Goal: Task Accomplishment & Management: Complete application form

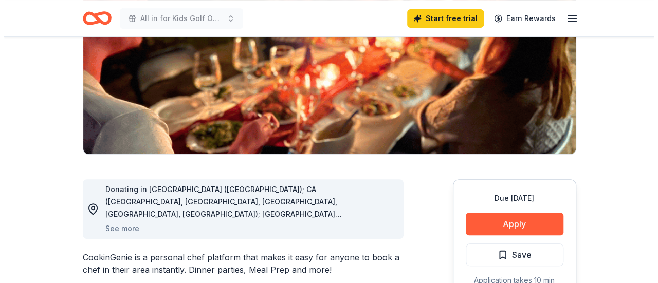
scroll to position [181, 0]
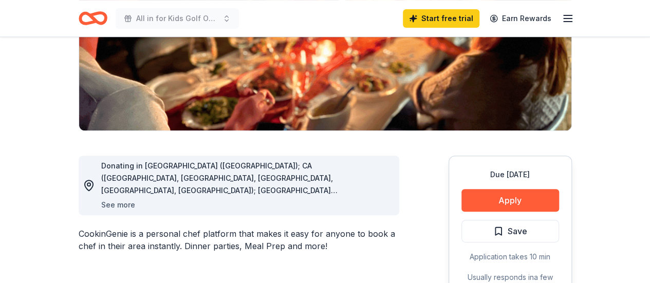
click at [120, 204] on button "See more" at bounding box center [118, 205] width 34 height 12
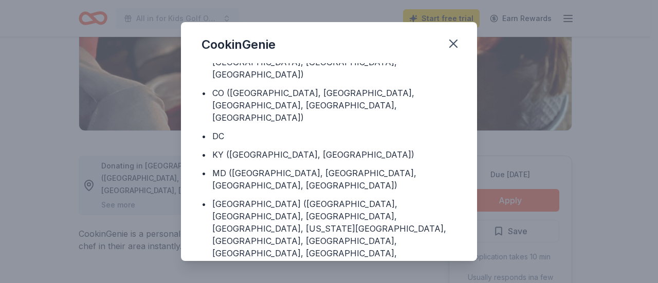
scroll to position [0, 0]
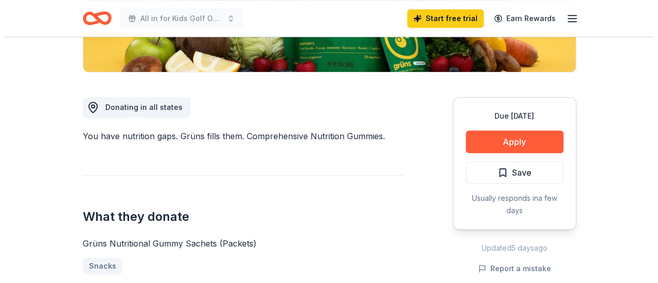
scroll to position [182, 0]
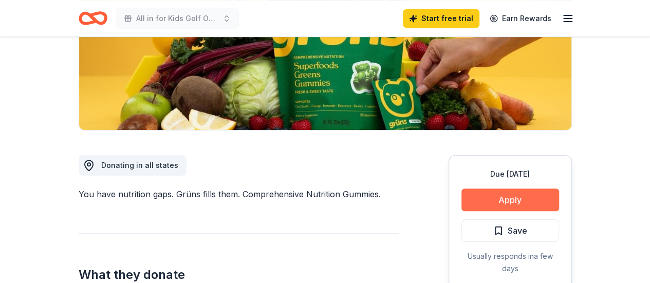
click at [486, 201] on button "Apply" at bounding box center [511, 200] width 98 height 23
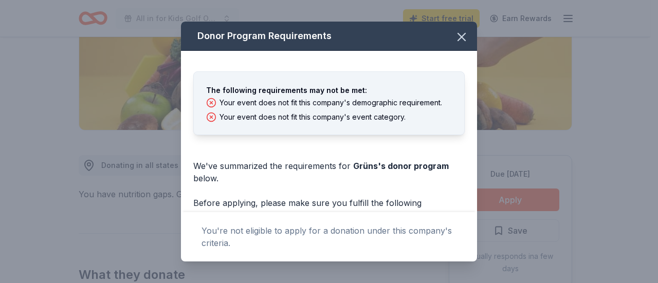
click at [314, 93] on div "The following requirements may not be met:" at bounding box center [329, 90] width 246 height 12
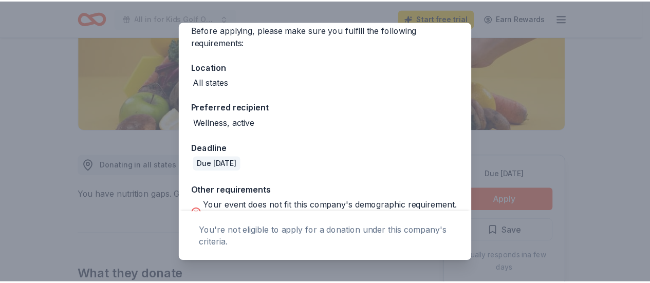
scroll to position [212, 0]
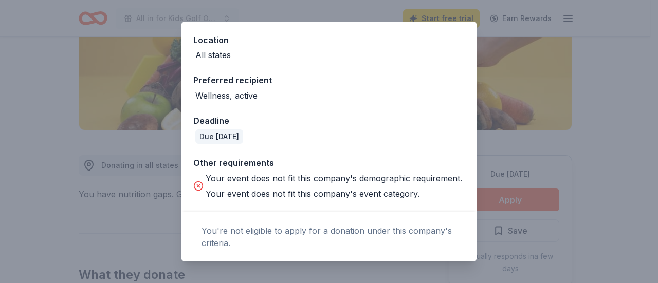
click at [322, 190] on div "Your event does not fit this company's event category." at bounding box center [334, 194] width 256 height 12
click at [612, 147] on div "Donor Program Requirements The following requirements may not be met: Your even…" at bounding box center [329, 141] width 658 height 283
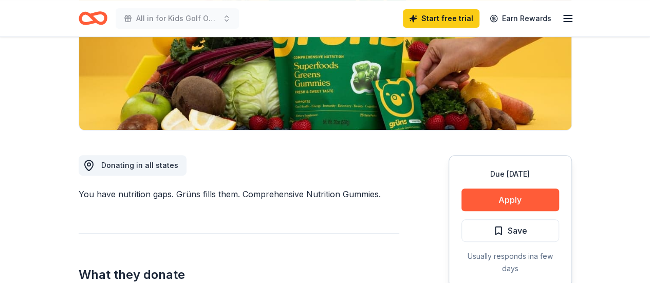
click at [568, 17] on icon "button" at bounding box center [568, 18] width 12 height 12
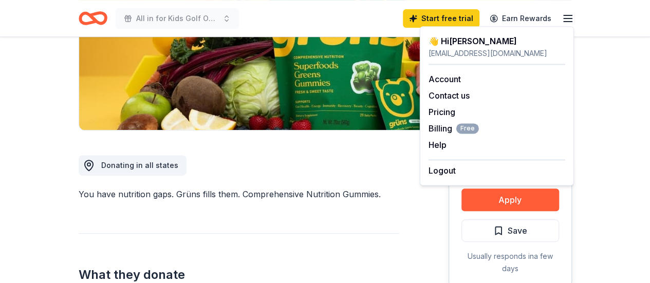
click at [568, 17] on icon "button" at bounding box center [568, 18] width 12 height 12
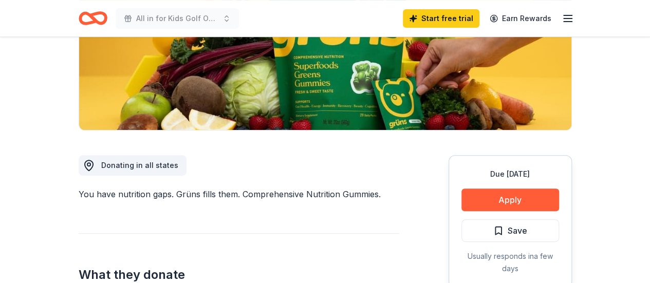
click at [91, 19] on icon "Home" at bounding box center [97, 18] width 16 height 10
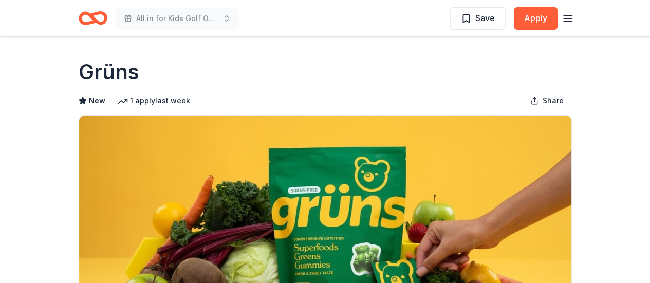
click at [98, 17] on icon "Home" at bounding box center [93, 18] width 29 height 24
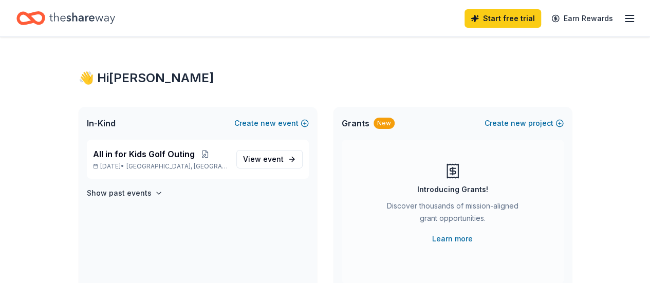
scroll to position [60, 0]
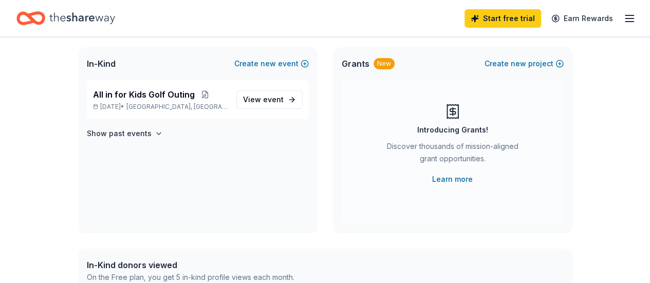
drag, startPoint x: 448, startPoint y: 178, endPoint x: 374, endPoint y: 66, distance: 134.3
click at [374, 66] on div "New" at bounding box center [384, 63] width 21 height 11
click at [358, 63] on span "Grants" at bounding box center [356, 64] width 28 height 12
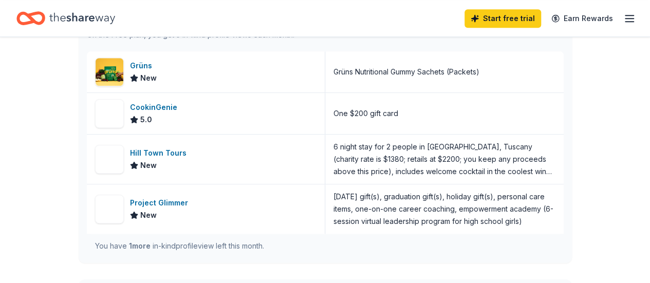
scroll to position [0, 0]
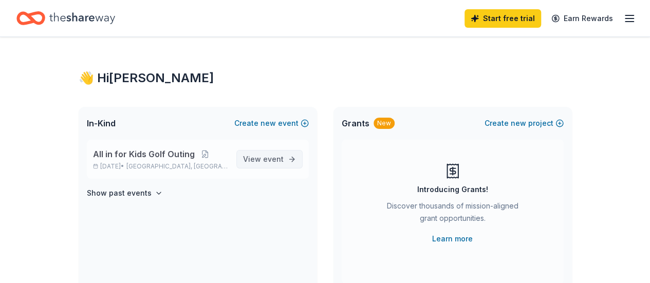
click at [270, 160] on span "event" at bounding box center [273, 159] width 21 height 9
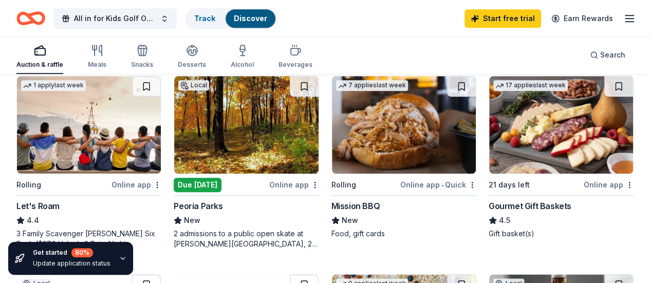
scroll to position [492, 0]
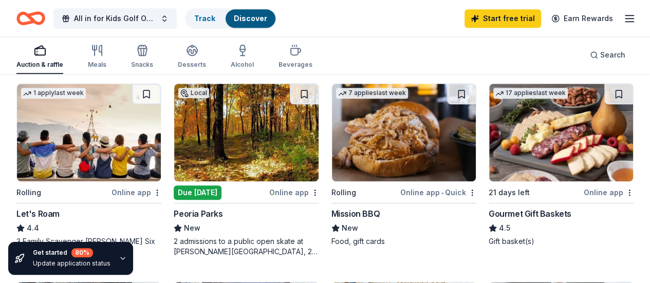
drag, startPoint x: 541, startPoint y: 127, endPoint x: 500, endPoint y: 66, distance: 74.0
click at [500, 66] on div "Auction & raffle Meals Snacks Desserts Alcohol Beverages Search" at bounding box center [324, 55] width 617 height 38
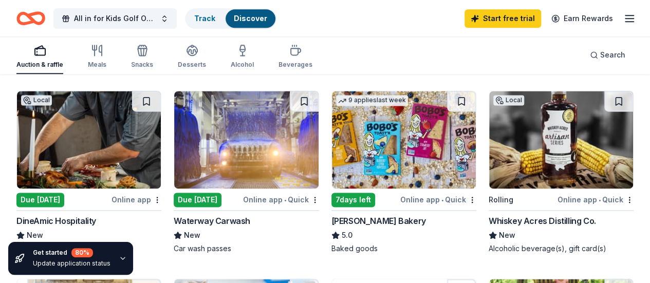
scroll to position [689, 0]
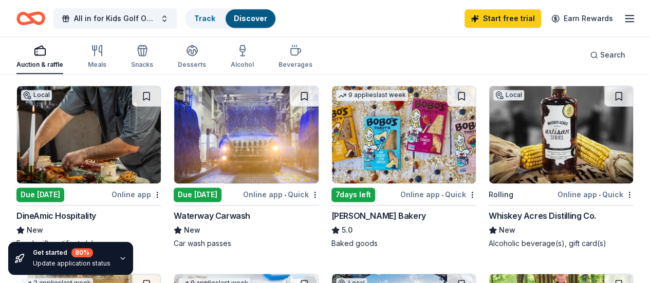
drag, startPoint x: 422, startPoint y: 129, endPoint x: 369, endPoint y: 271, distance: 151.8
click at [369, 271] on div "191 results in Lake Zurich, IL Application deadlines 20 this month 19 in Septem…" at bounding box center [324, 118] width 617 height 1360
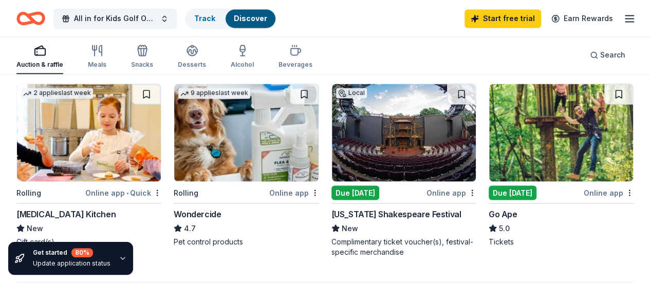
scroll to position [1073, 0]
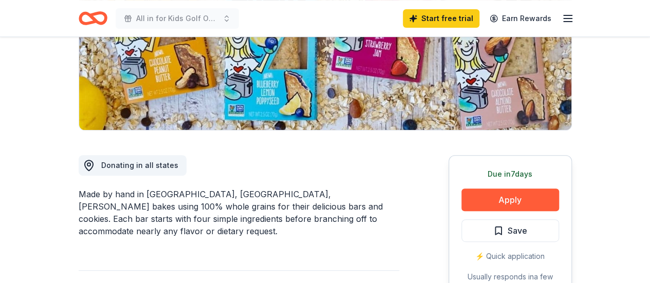
scroll to position [231, 0]
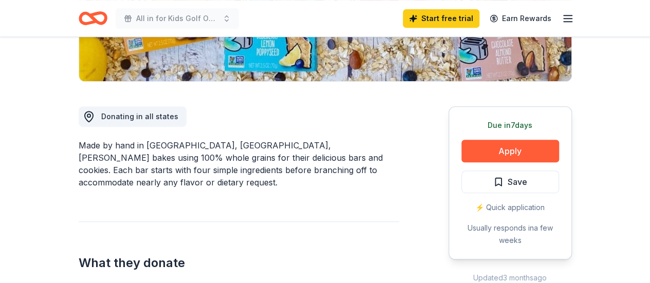
click at [276, 151] on div "Made by hand in Boulder, CO, Bobo's bakes using 100% whole grains for their del…" at bounding box center [239, 163] width 321 height 49
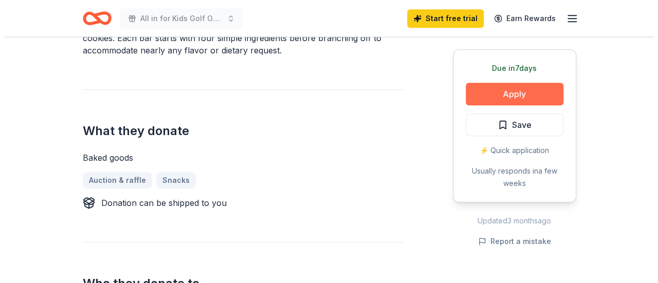
scroll to position [358, 0]
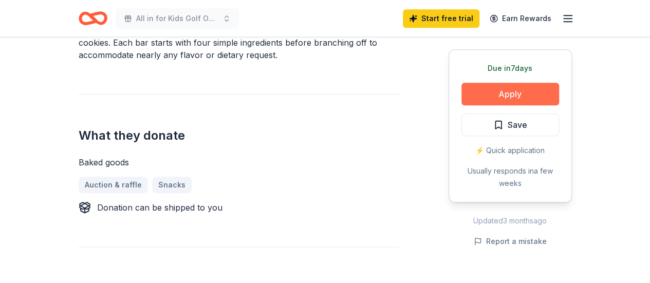
click at [506, 95] on button "Apply" at bounding box center [511, 94] width 98 height 23
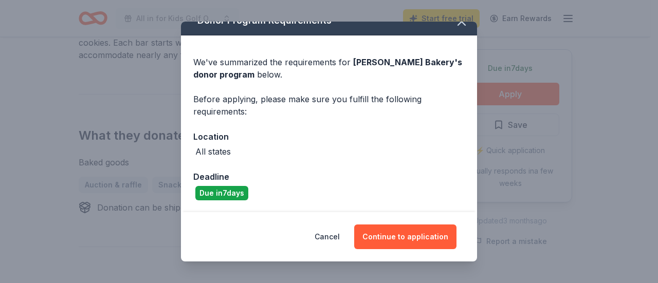
scroll to position [0, 0]
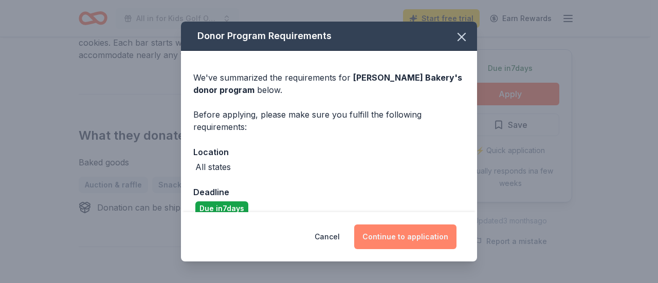
click at [395, 232] on button "Continue to application" at bounding box center [405, 237] width 102 height 25
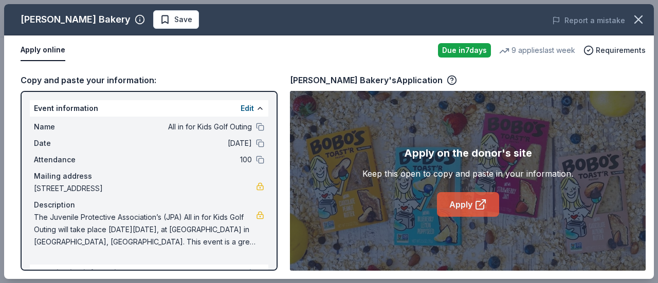
click at [476, 203] on icon at bounding box center [480, 205] width 8 height 8
